Goal: Task Accomplishment & Management: Manage account settings

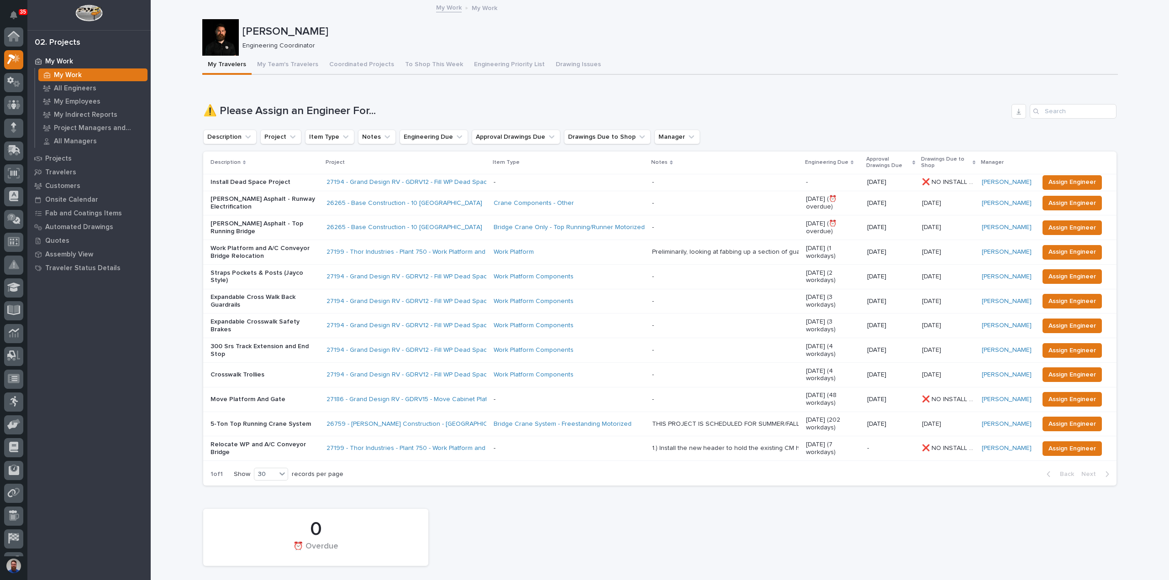
scroll to position [23, 0]
click at [1056, 302] on span "Assign Engineer" at bounding box center [1071, 301] width 47 height 11
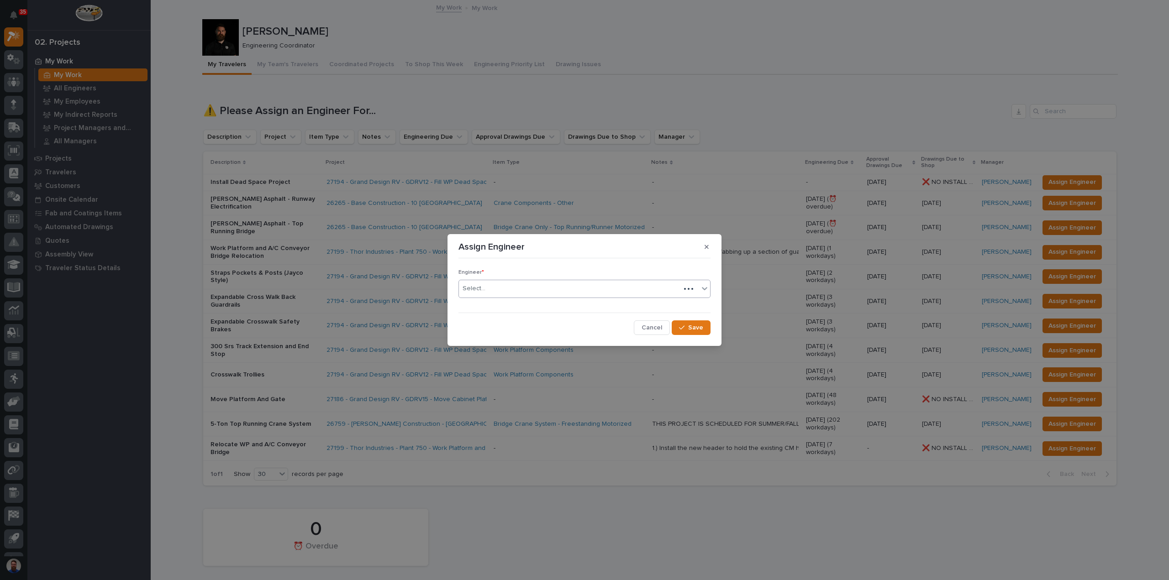
click at [519, 294] on div "Select..." at bounding box center [569, 288] width 221 height 15
type input "****"
click at [708, 329] on button "Save" at bounding box center [690, 327] width 39 height 15
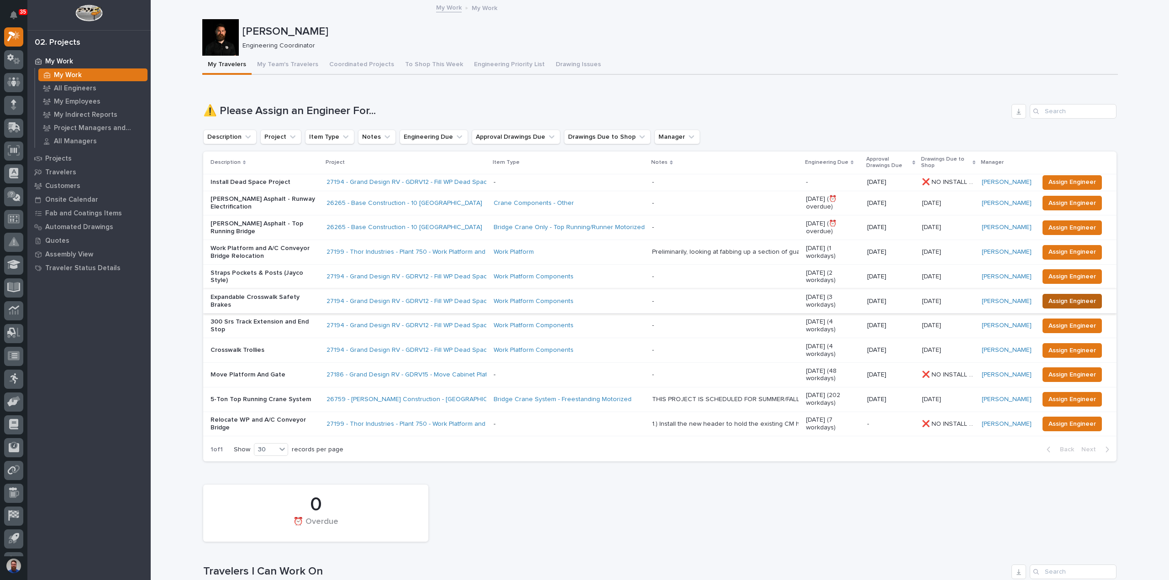
click at [1064, 300] on span "Assign Engineer" at bounding box center [1071, 301] width 47 height 11
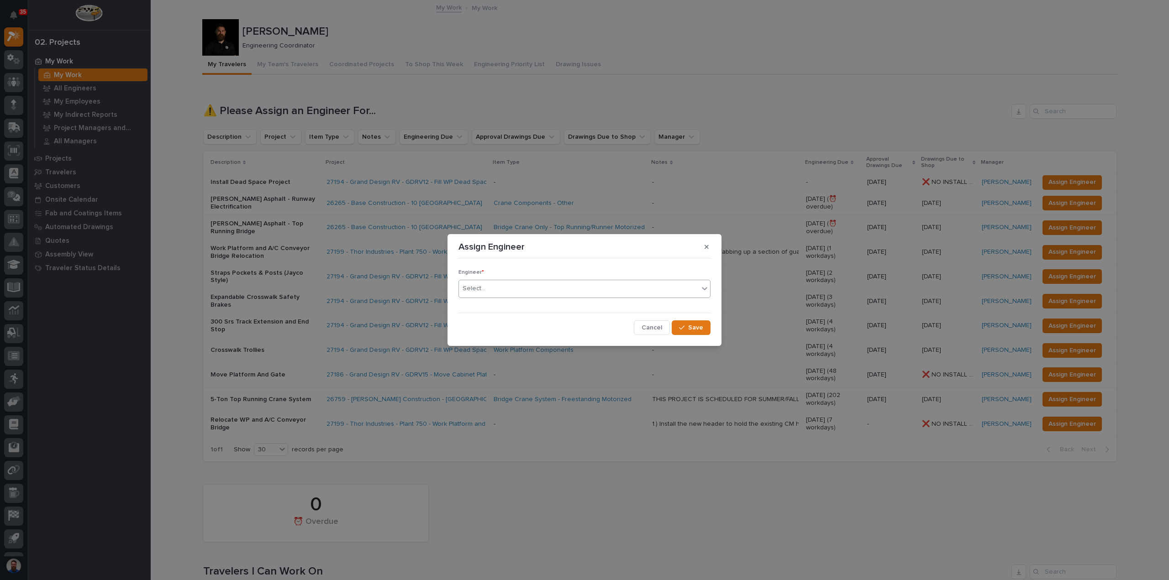
click at [509, 291] on div "Select..." at bounding box center [579, 288] width 240 height 15
type input "****"
click at [698, 335] on div "Engineer * option Jack Erickson, selected. 0 results available. Select is focus…" at bounding box center [584, 298] width 257 height 77
click at [699, 330] on span "Save" at bounding box center [695, 328] width 15 height 8
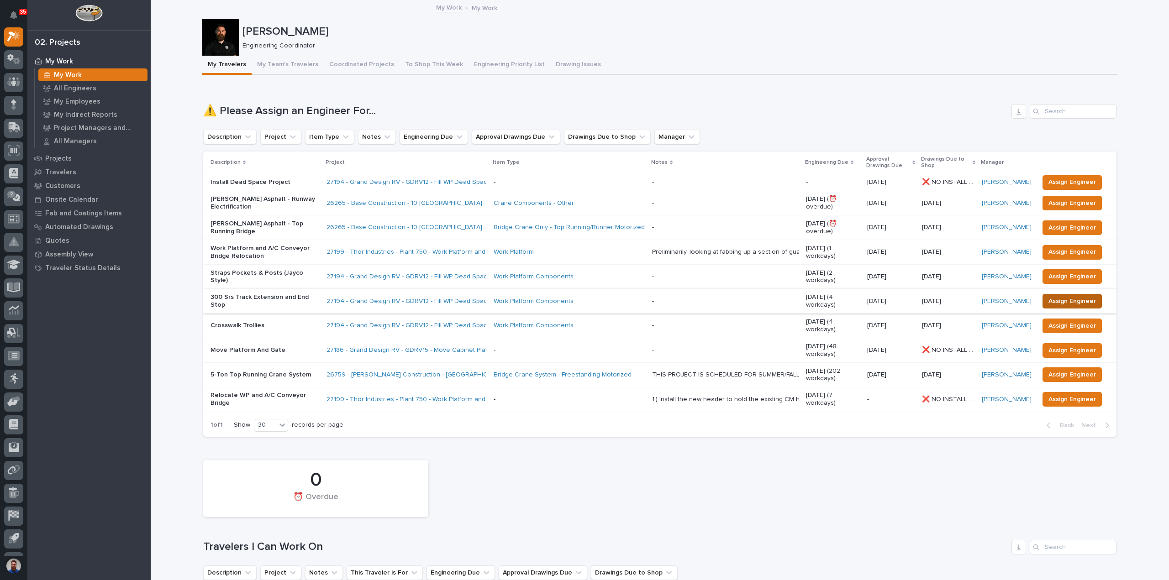
click at [1055, 300] on span "Assign Engineer" at bounding box center [1071, 301] width 47 height 11
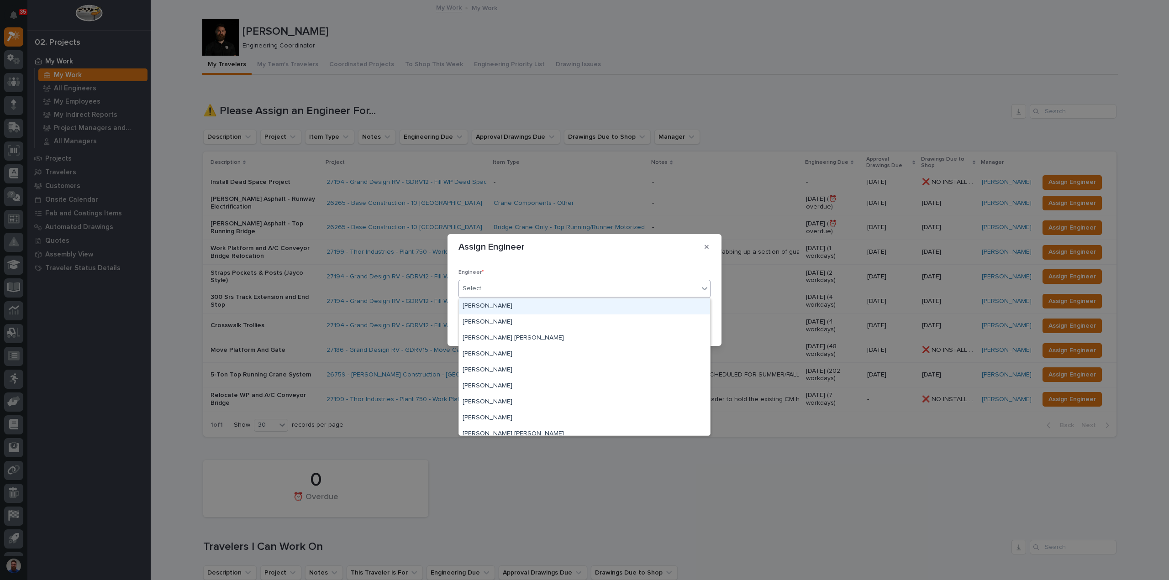
click at [500, 291] on div "Select..." at bounding box center [579, 288] width 240 height 15
type input "****"
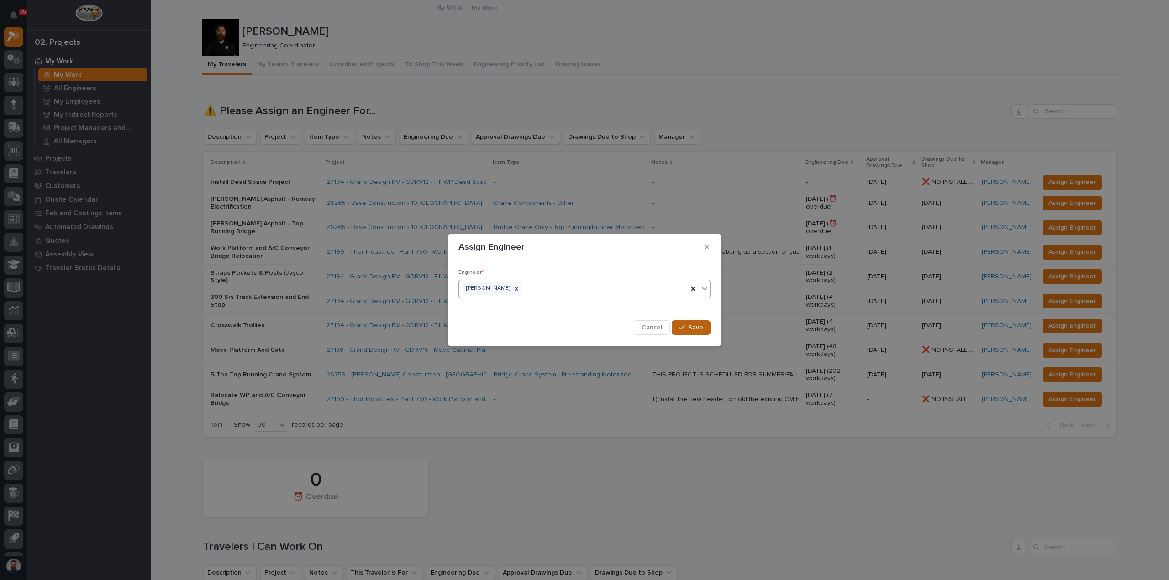
click at [684, 324] on button "Save" at bounding box center [690, 327] width 39 height 15
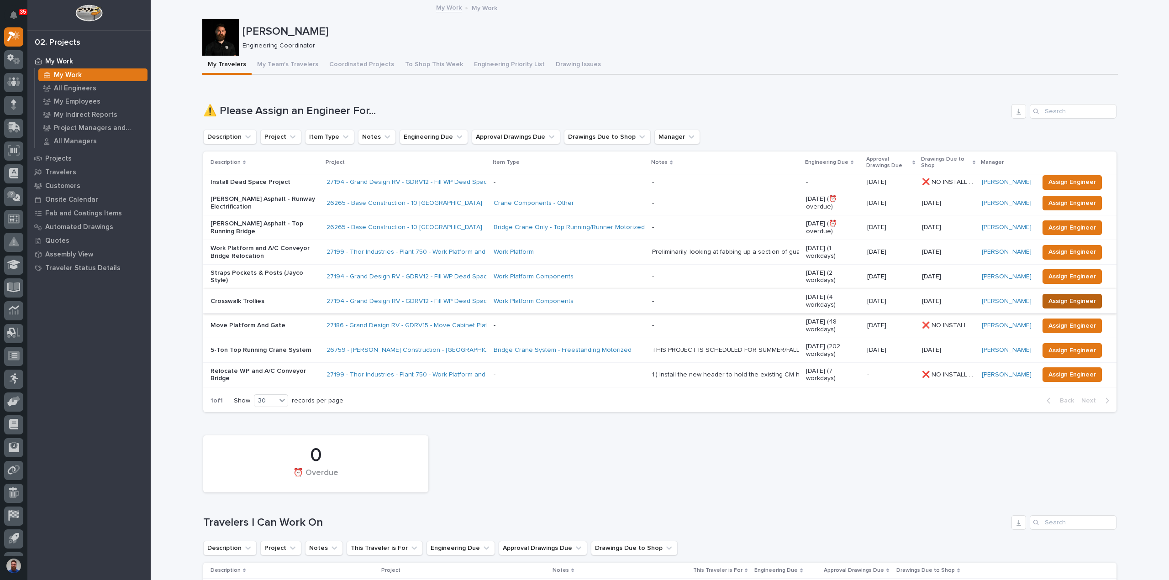
click at [1062, 301] on span "Assign Engineer" at bounding box center [1071, 301] width 47 height 11
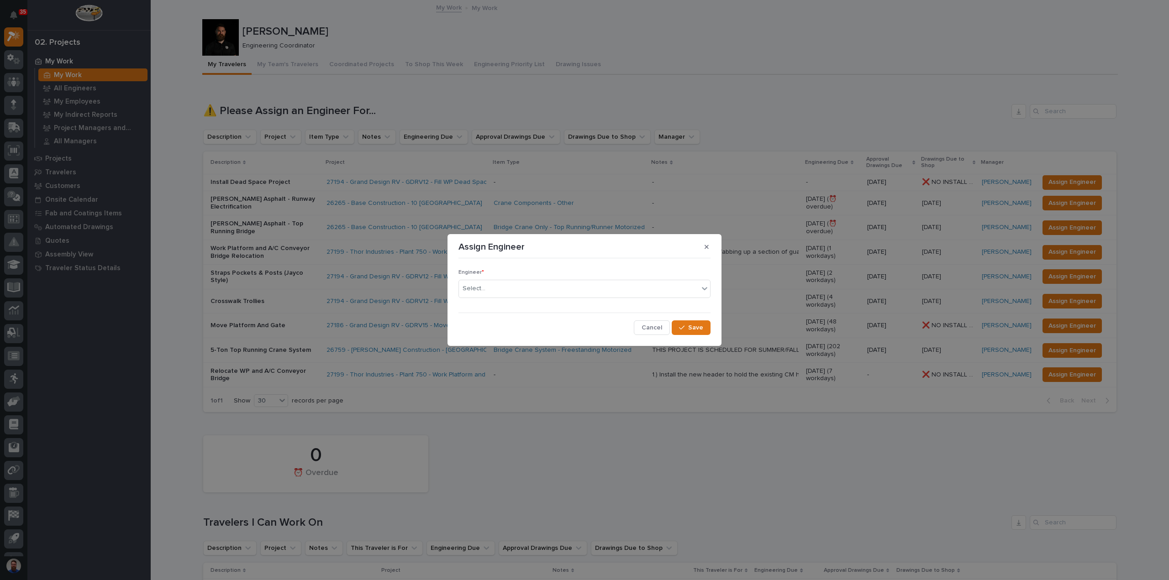
click at [543, 299] on div "Engineer * Select..." at bounding box center [584, 287] width 252 height 36
click at [543, 287] on div "Select..." at bounding box center [579, 288] width 240 height 15
type input "****"
click at [682, 324] on button "Save" at bounding box center [690, 327] width 39 height 15
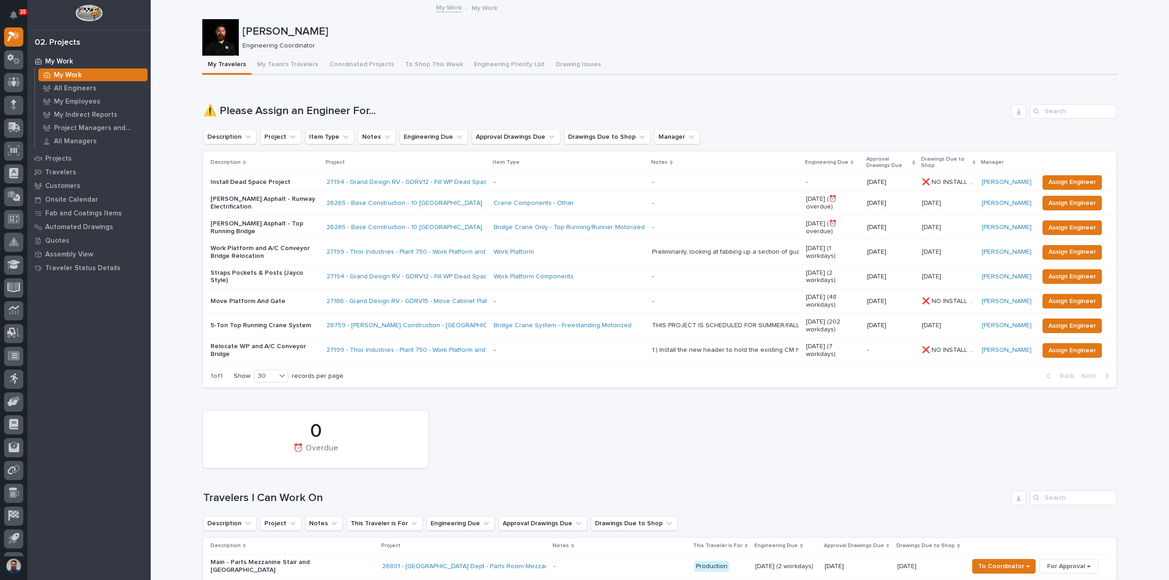
drag, startPoint x: 65, startPoint y: 158, endPoint x: 71, endPoint y: 150, distance: 10.4
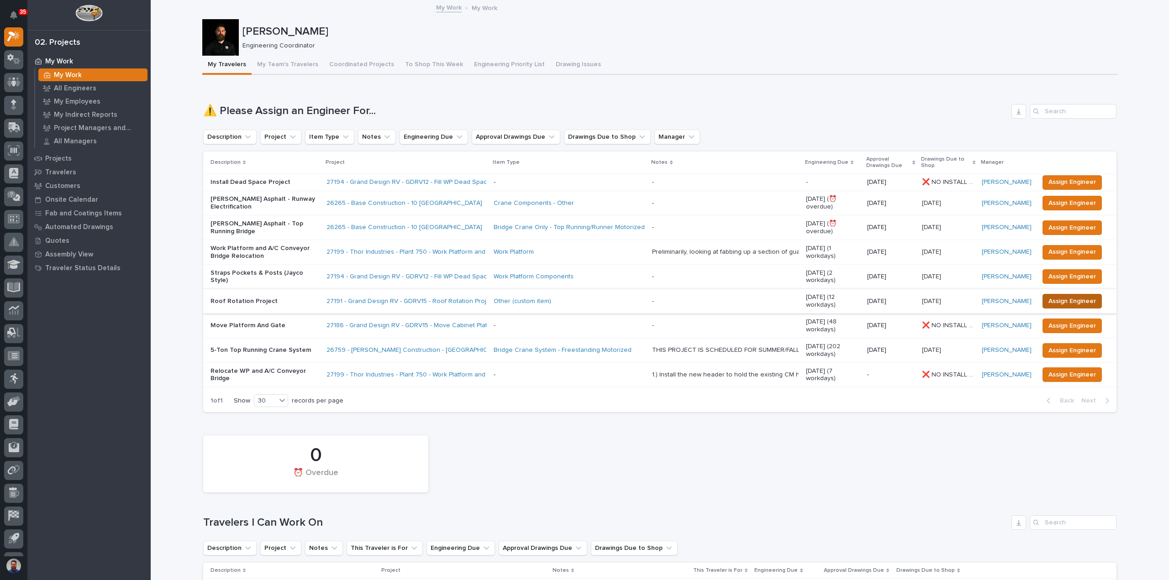
click at [1050, 296] on span "Assign Engineer" at bounding box center [1071, 301] width 47 height 11
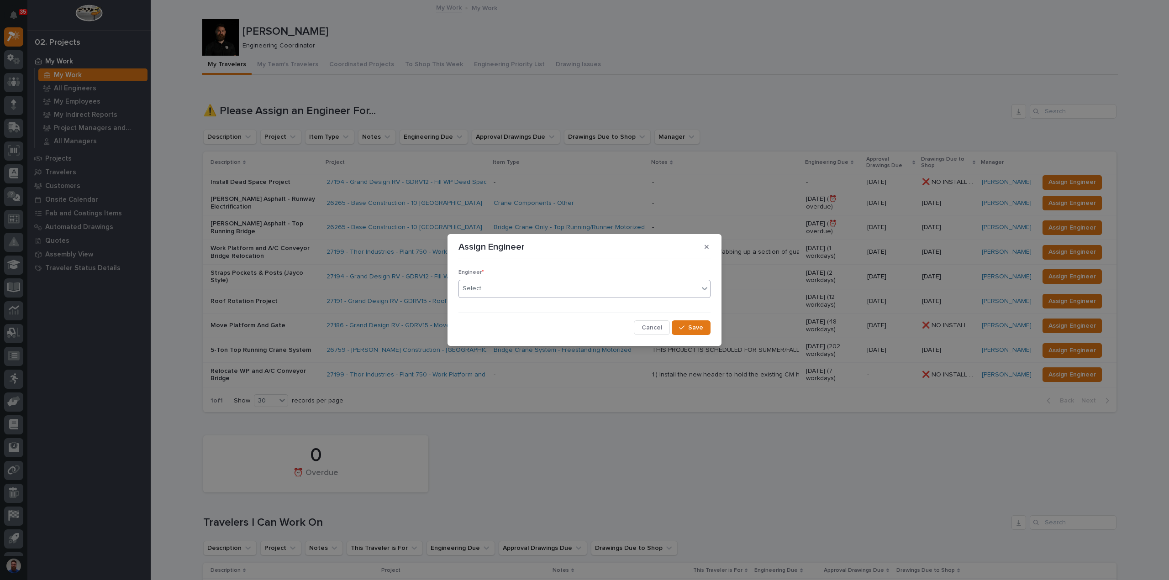
click at [502, 292] on div "Select..." at bounding box center [579, 288] width 240 height 15
type input "****"
click at [675, 321] on button "Save" at bounding box center [690, 327] width 39 height 15
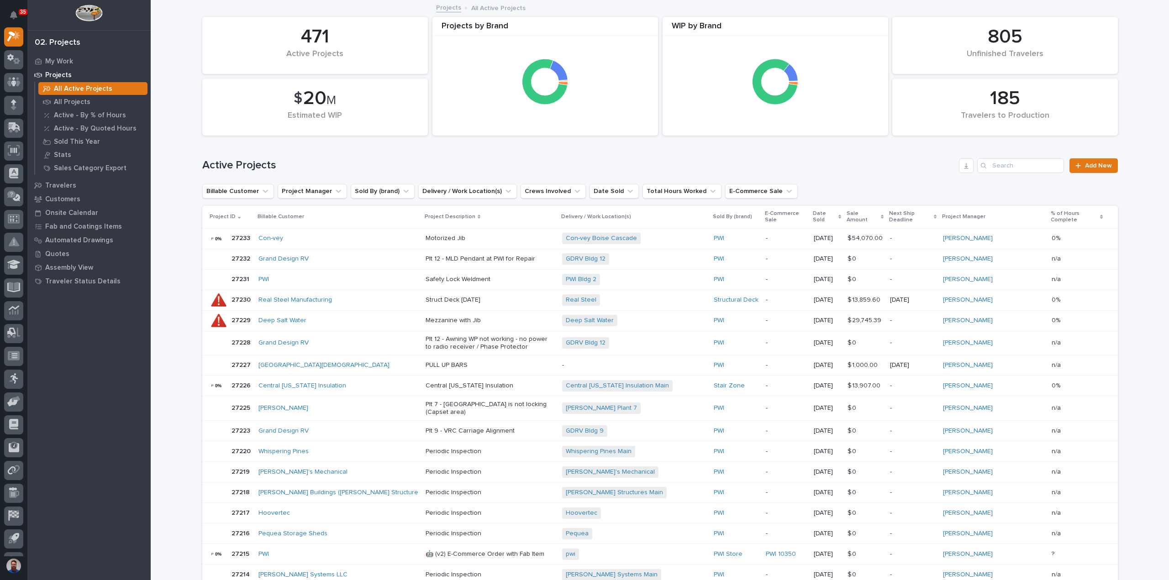
click at [187, 322] on div "Loading... Saving… Loading... Saving… 185 Travelers to Production 471 Active Pr…" at bounding box center [660, 475] width 1018 height 949
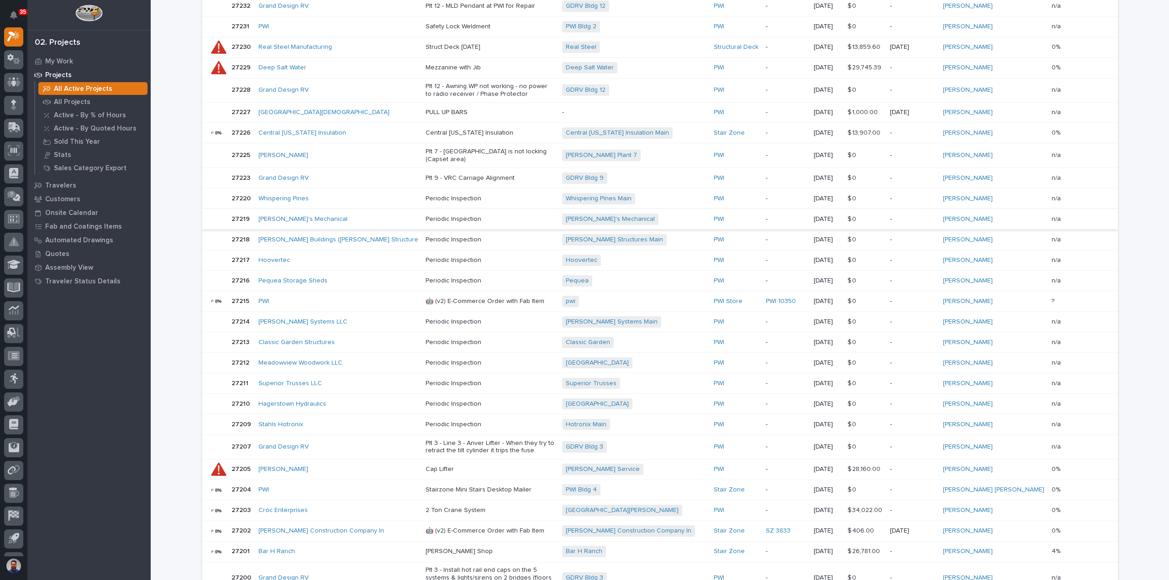
scroll to position [368, 0]
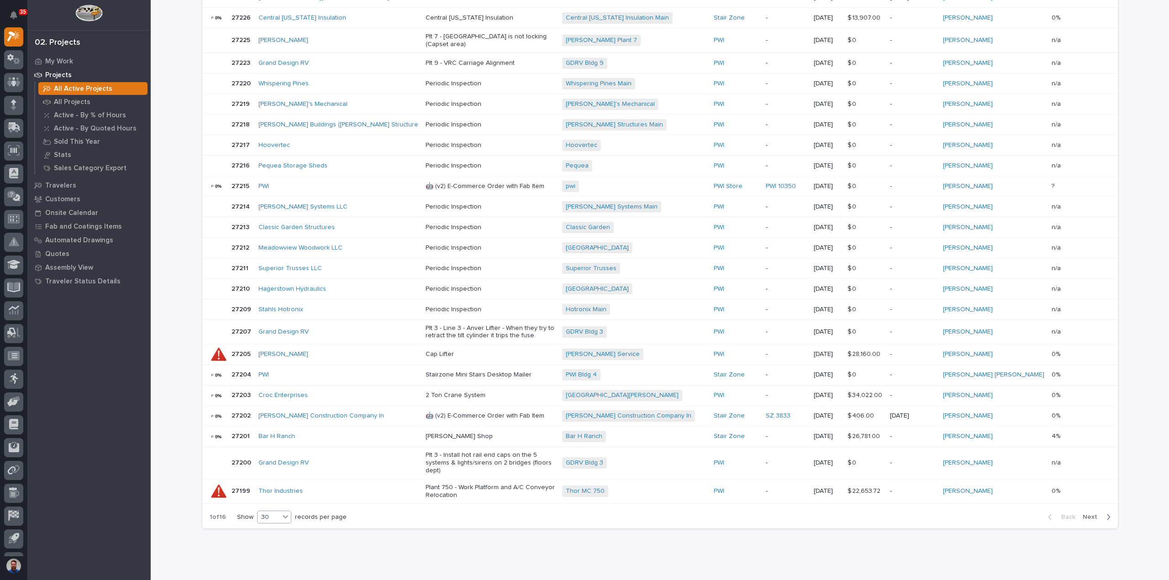
click at [273, 513] on div "30" at bounding box center [268, 518] width 22 height 10
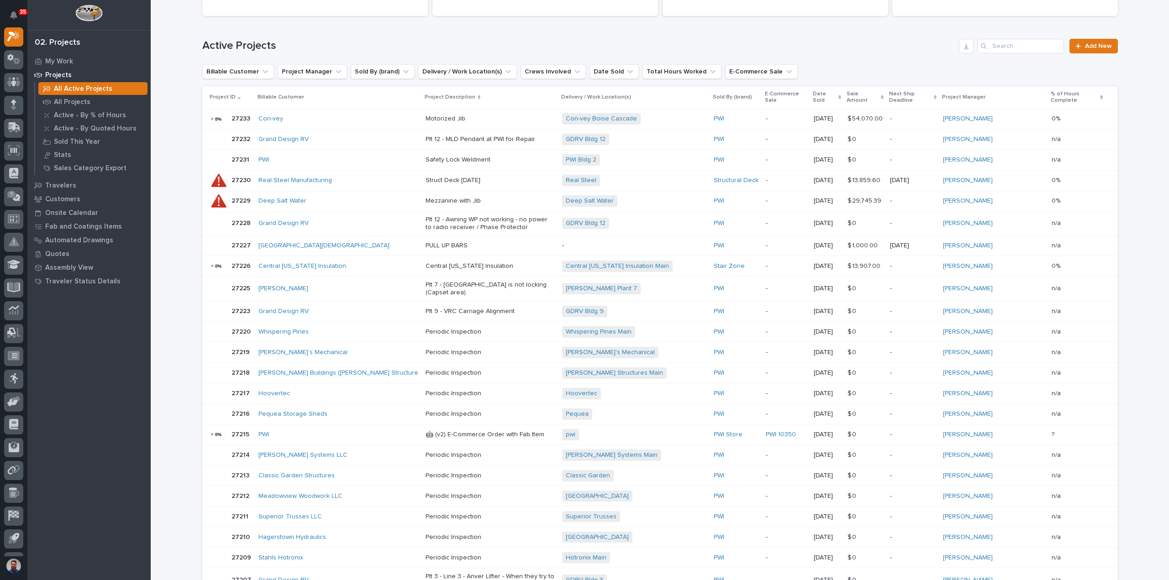
scroll to position [0, 0]
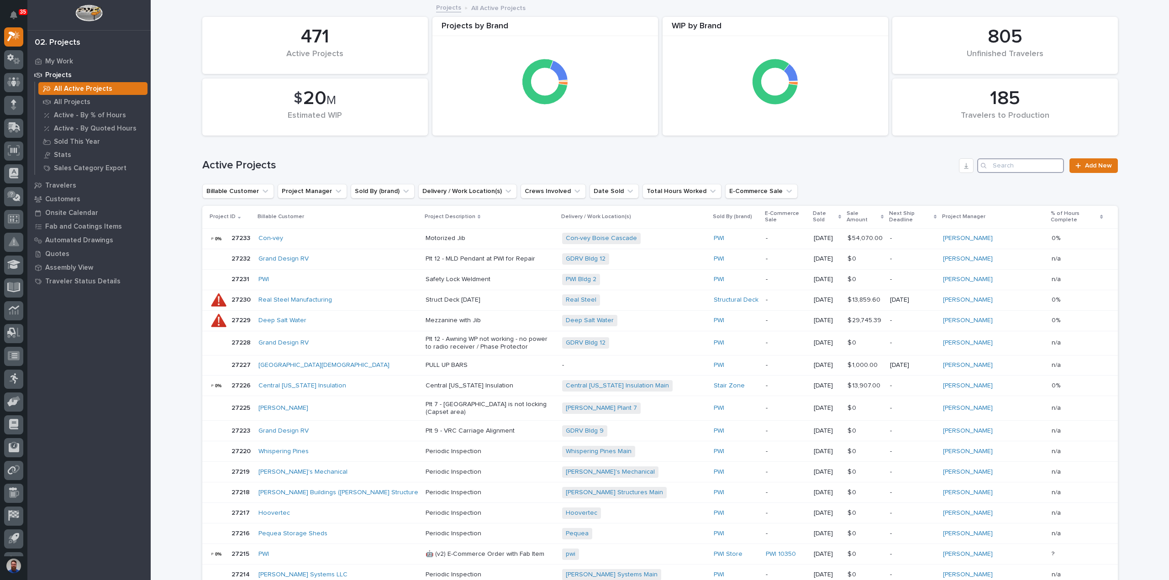
click at [998, 163] on input "Search" at bounding box center [1020, 165] width 87 height 15
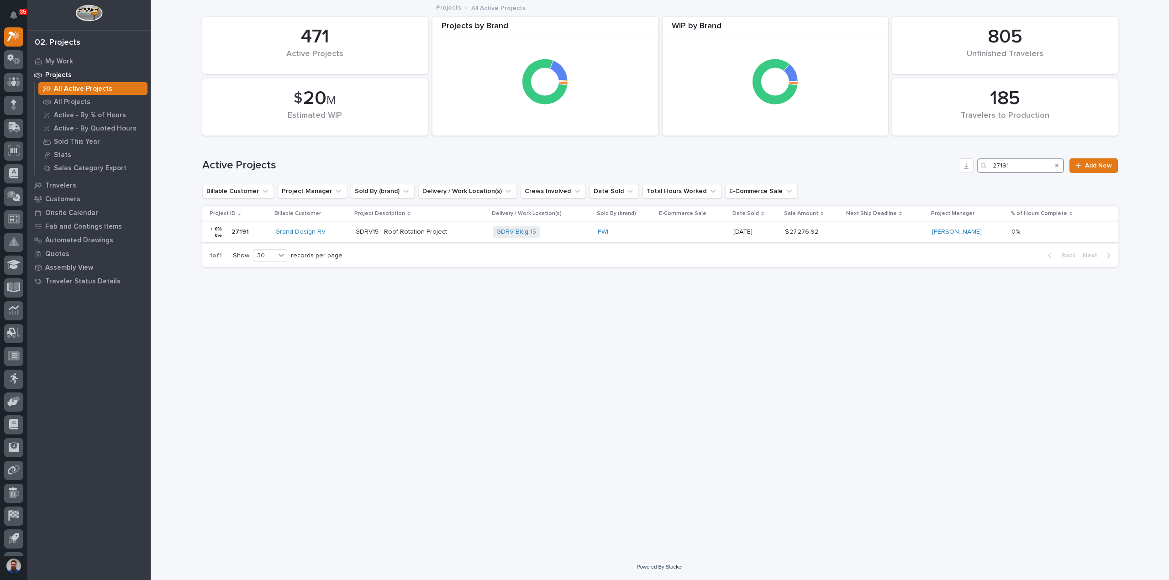
type input "27191"
click at [343, 236] on div "Grand Design RV" at bounding box center [311, 232] width 73 height 15
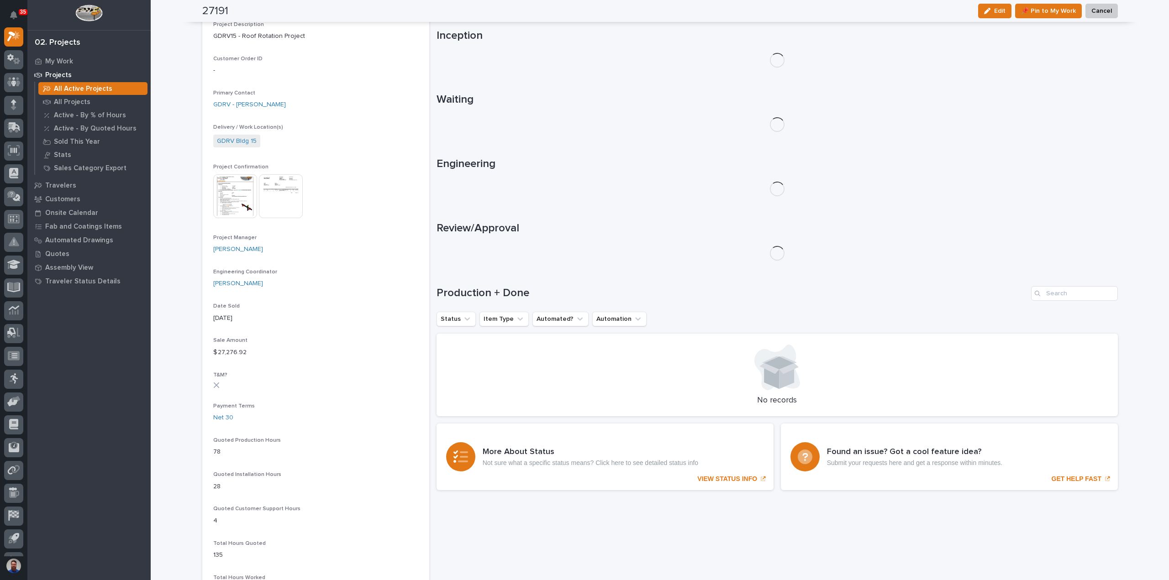
scroll to position [251, 0]
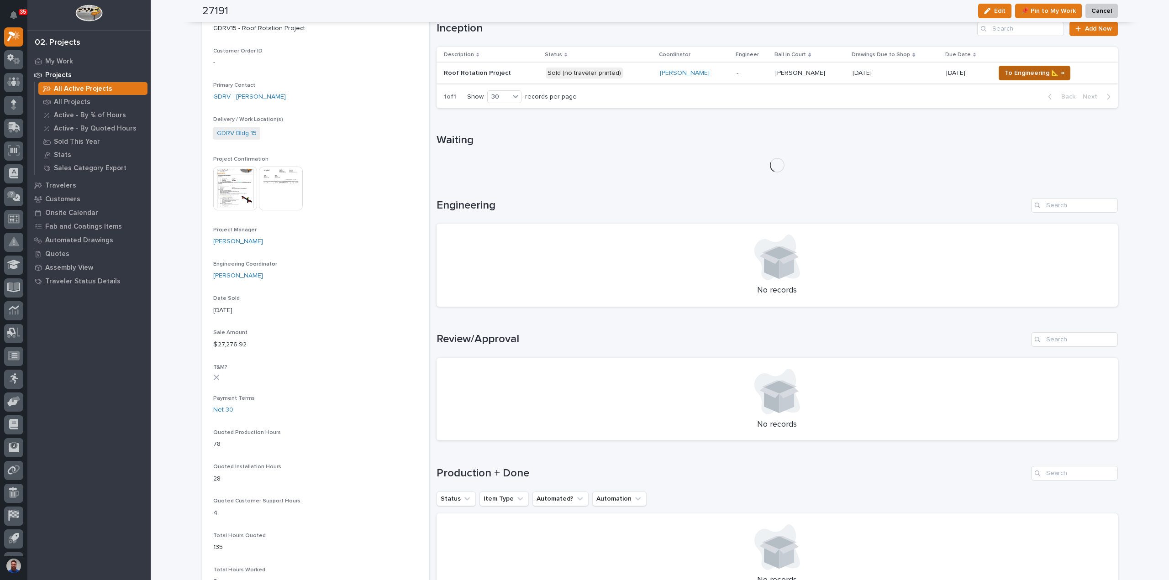
click at [1026, 73] on span "To Engineering 📐 →" at bounding box center [1034, 73] width 60 height 11
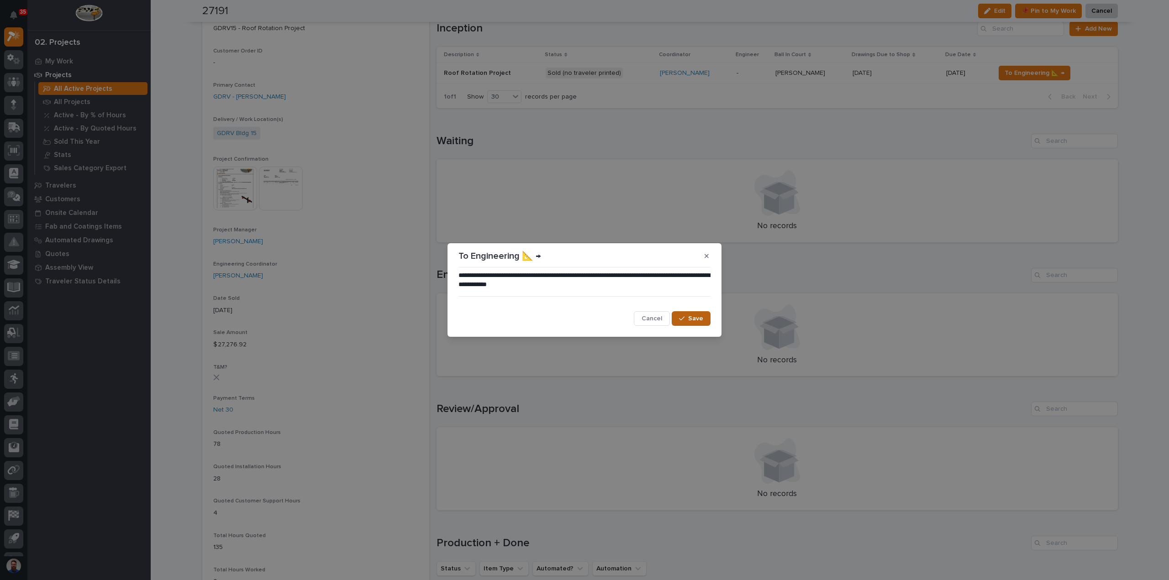
click at [687, 319] on div "button" at bounding box center [683, 318] width 9 height 6
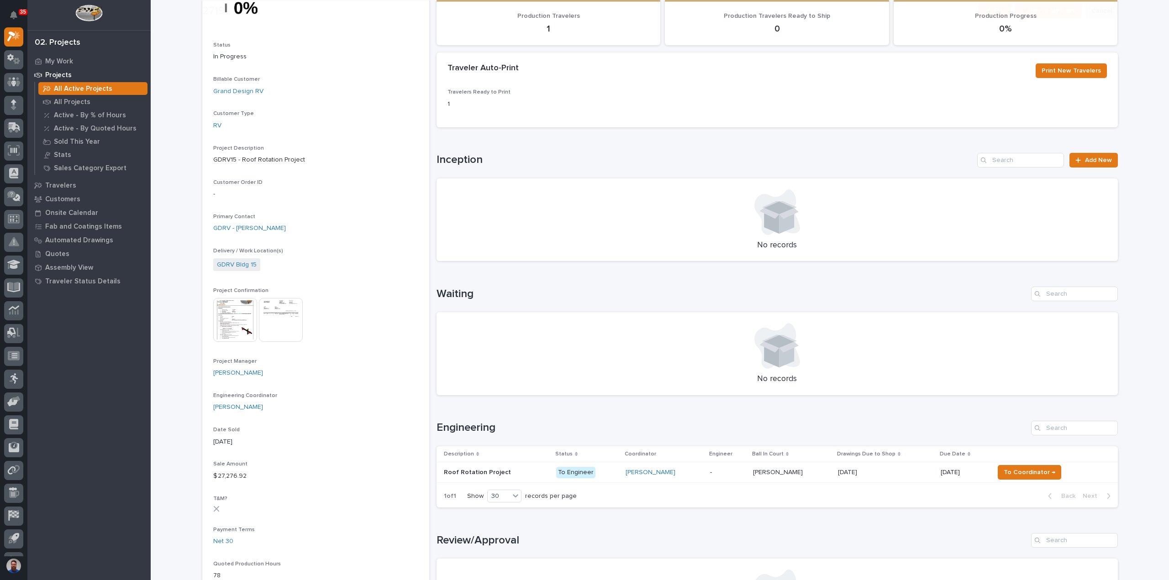
scroll to position [243, 0]
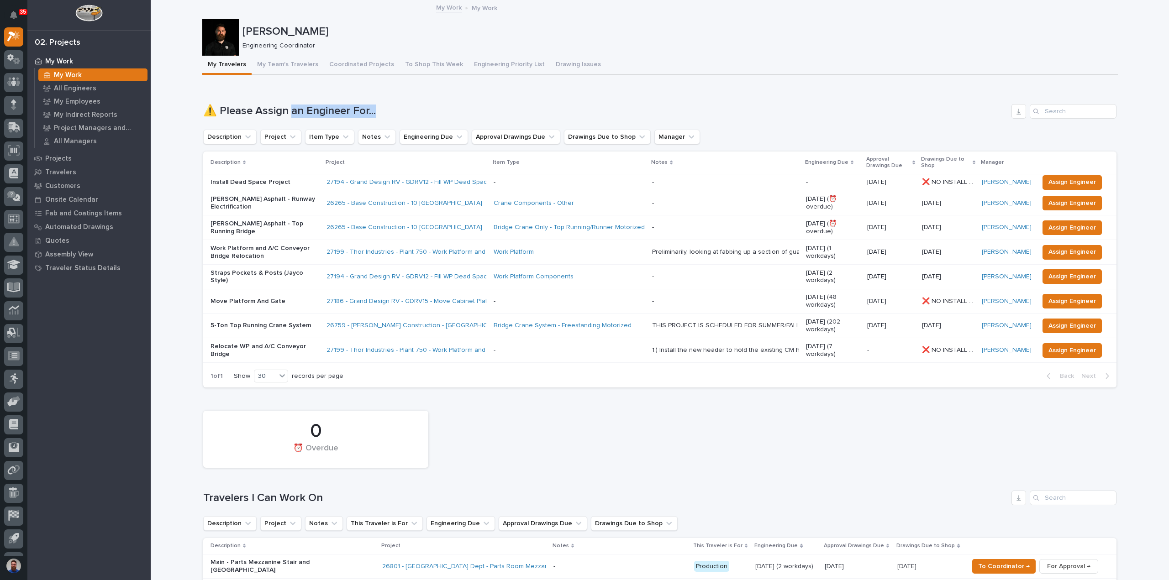
drag, startPoint x: 394, startPoint y: 111, endPoint x: 288, endPoint y: 110, distance: 106.8
click at [288, 110] on h1 "⚠️ Please Assign an Engineer For..." at bounding box center [605, 111] width 804 height 13
click at [101, 88] on div "All Engineers" at bounding box center [92, 88] width 109 height 13
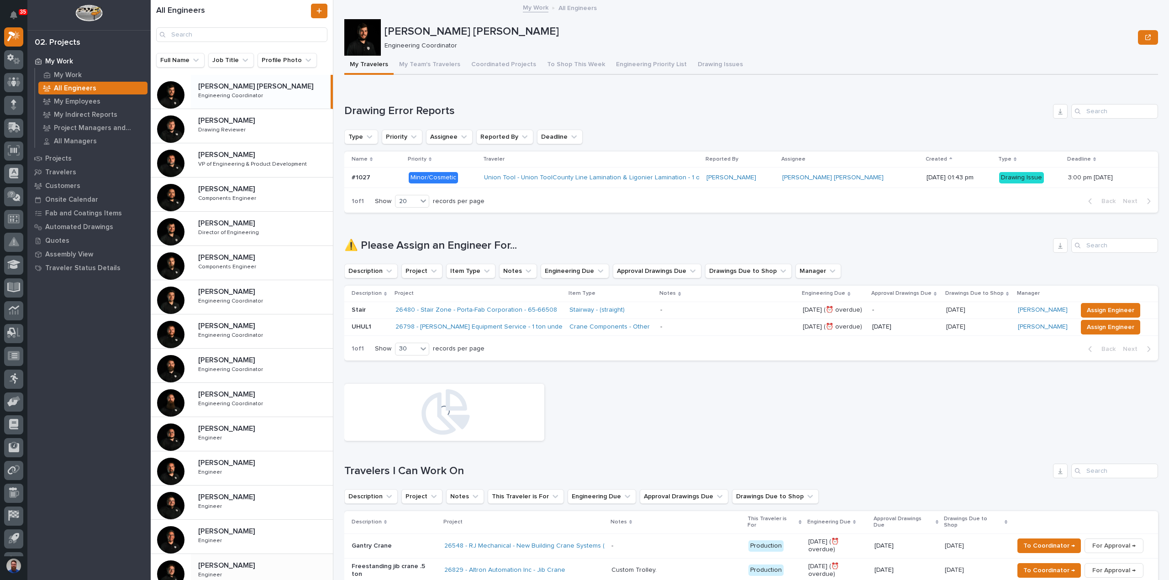
scroll to position [121, 0]
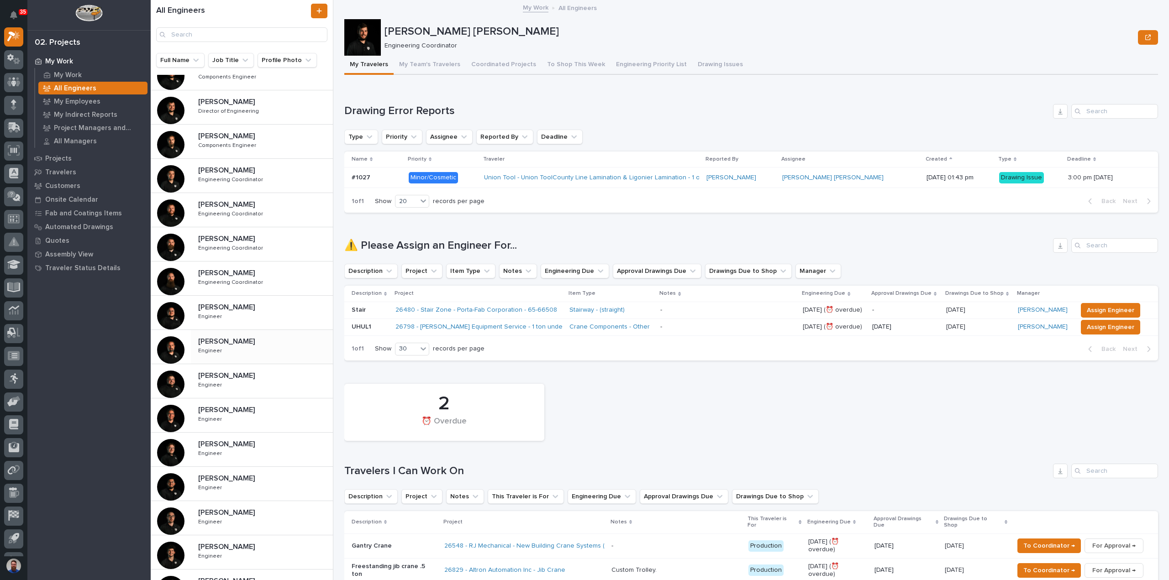
click at [244, 353] on div "Jack Erickson Jack Erickson Engineer Engineer" at bounding box center [262, 347] width 142 height 26
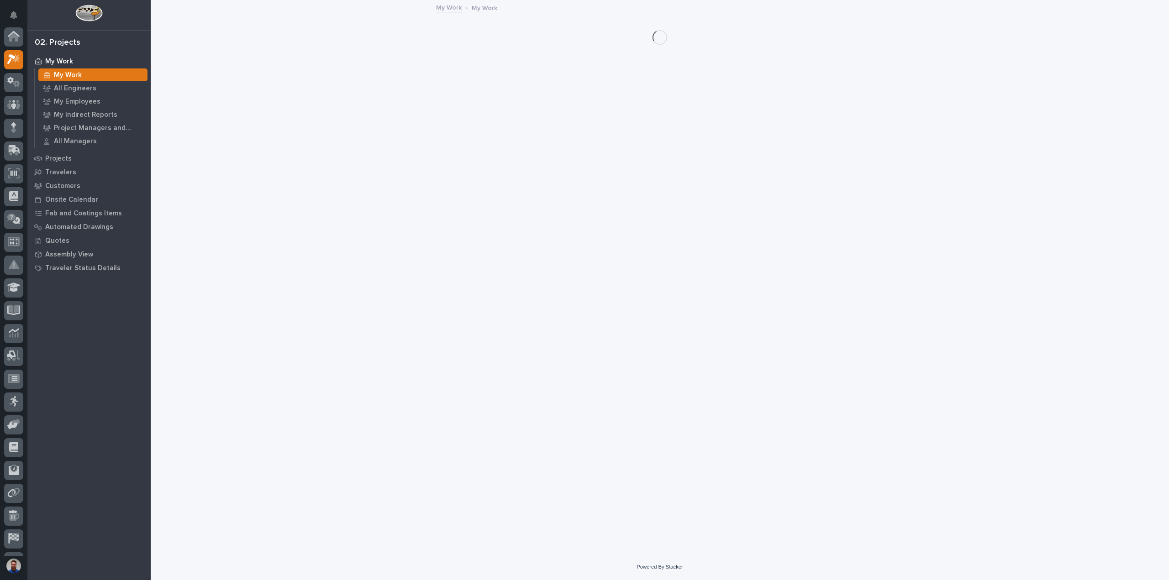
scroll to position [23, 0]
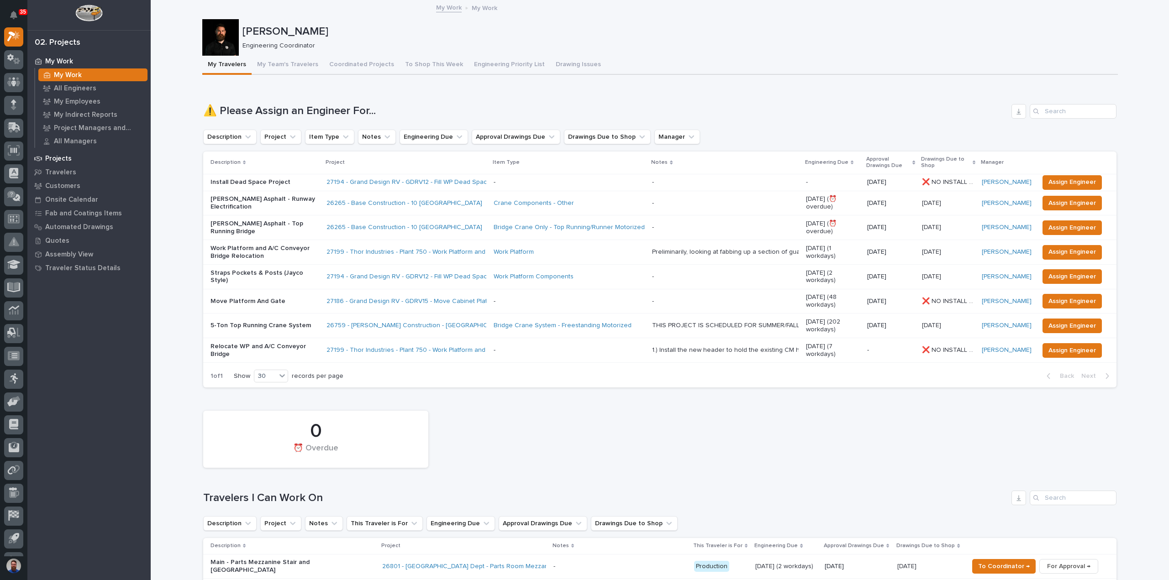
click at [57, 155] on p "Projects" at bounding box center [58, 159] width 26 height 8
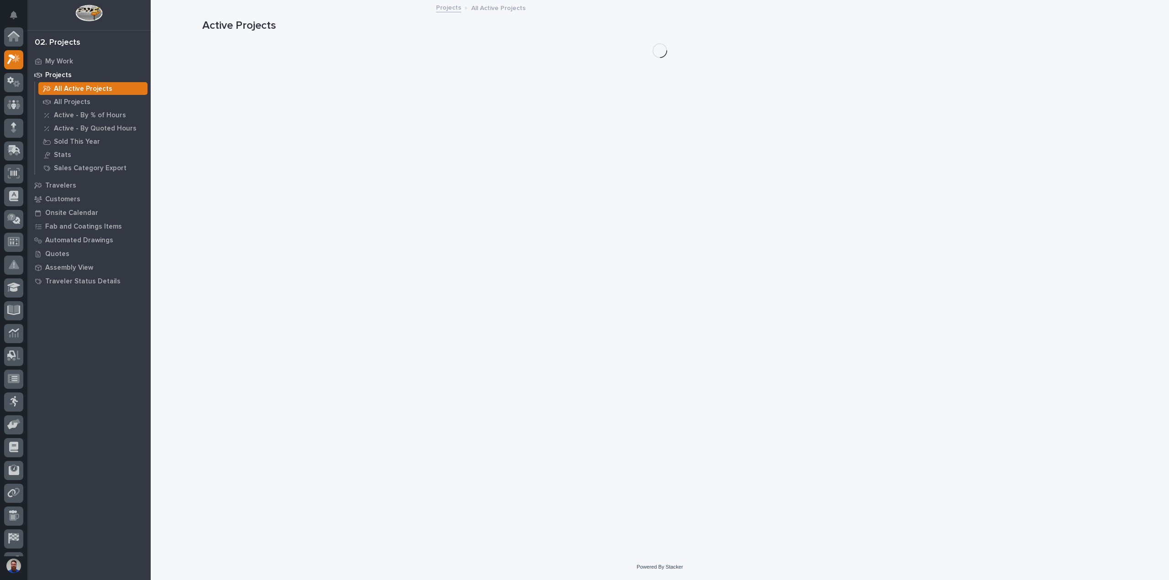
scroll to position [23, 0]
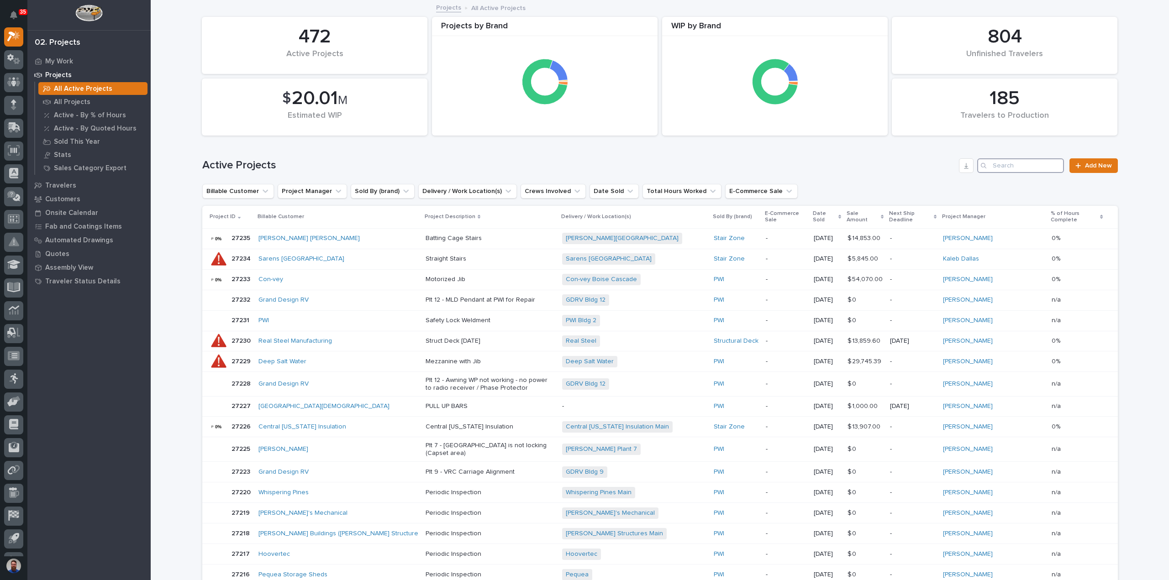
click at [1030, 165] on input "Search" at bounding box center [1020, 165] width 87 height 15
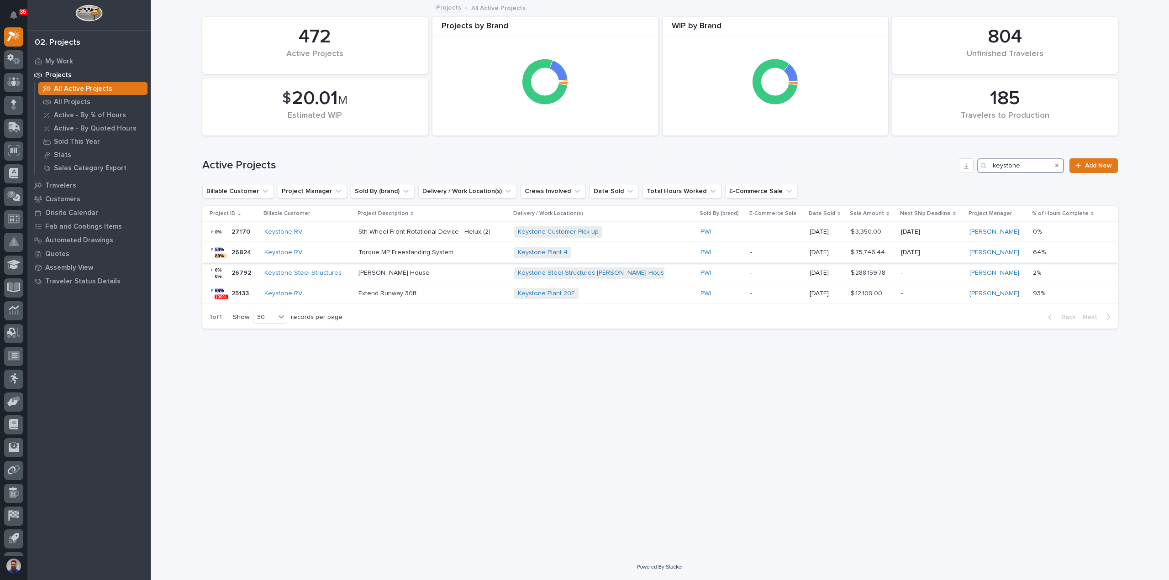
type input "keystone"
click at [434, 252] on p "Torque MP Freestanding System" at bounding box center [432, 253] width 148 height 8
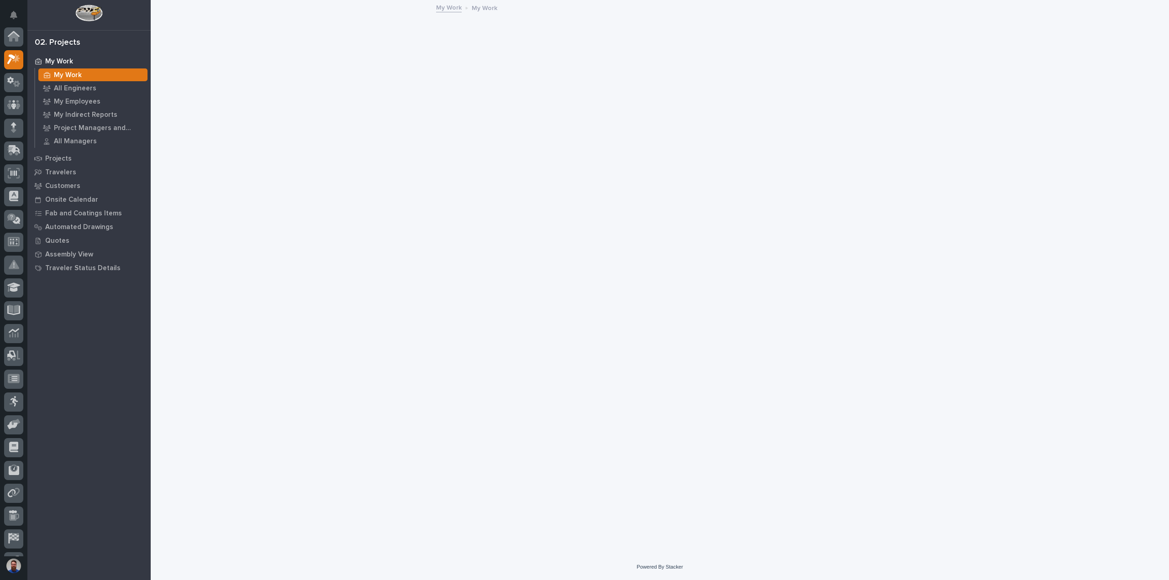
scroll to position [23, 0]
